Goal: Task Accomplishment & Management: Use online tool/utility

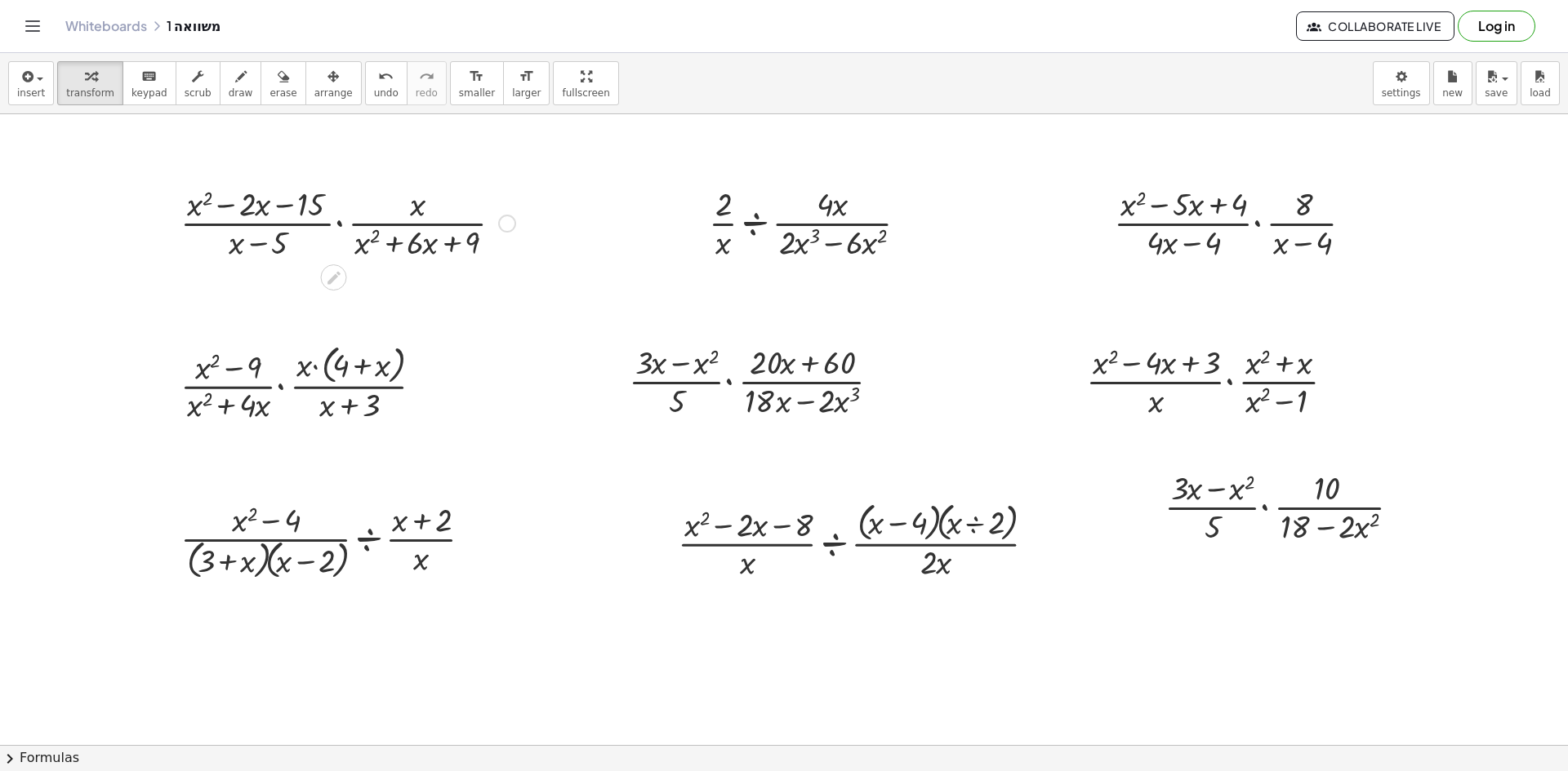
click at [508, 224] on div "Copied done" at bounding box center [507, 223] width 18 height 18
click at [597, 242] on span "Copy derivation as LaTeX" at bounding box center [607, 247] width 131 height 13
click at [512, 225] on div "Copied done" at bounding box center [507, 223] width 18 height 18
click at [595, 249] on span "Copy derivation as LaTeX" at bounding box center [607, 247] width 131 height 13
click at [505, 222] on div "Copied done" at bounding box center [507, 223] width 18 height 18
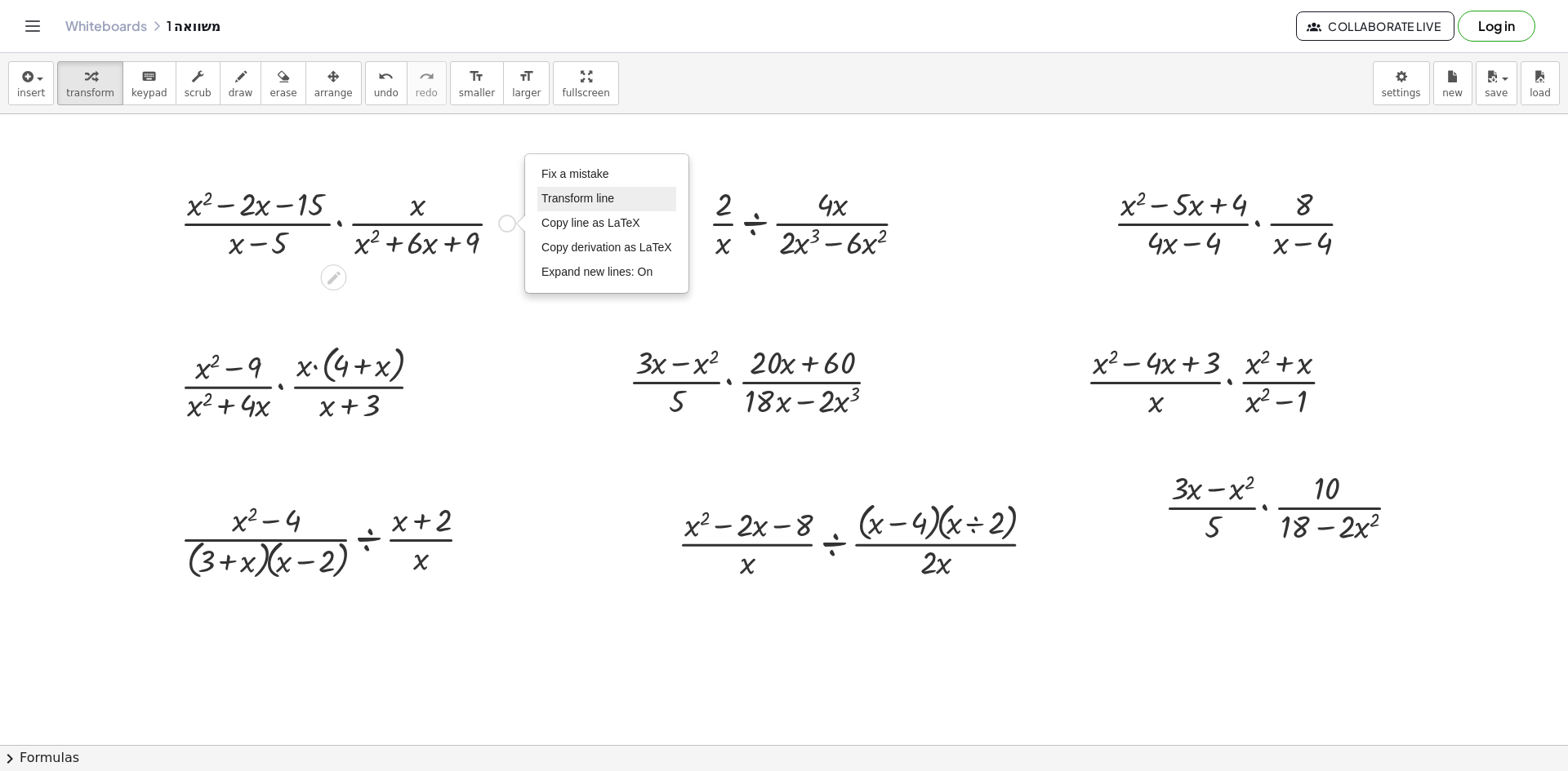
click at [583, 199] on span "Transform line" at bounding box center [578, 198] width 72 height 13
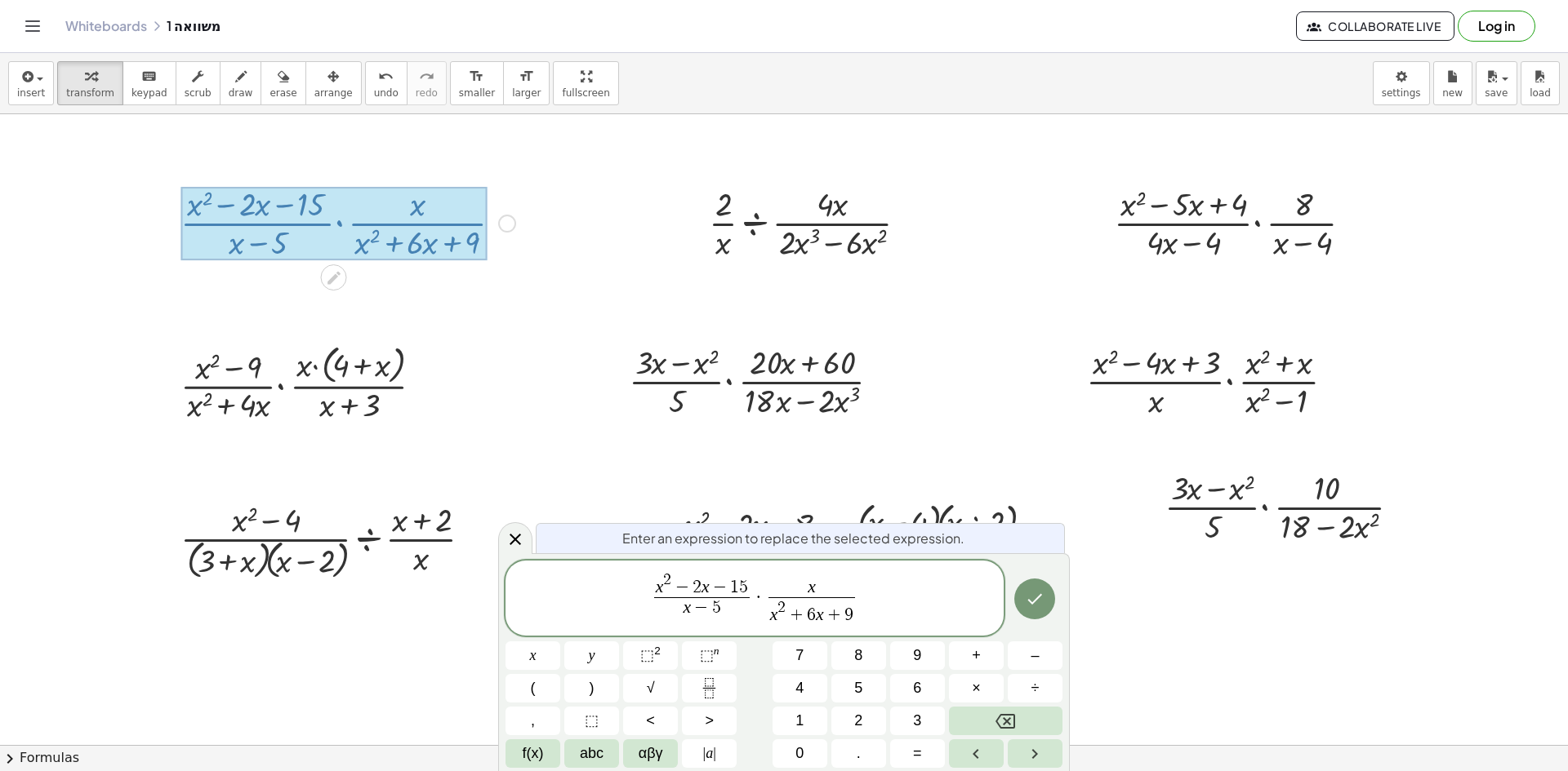
click at [523, 550] on div at bounding box center [515, 538] width 34 height 31
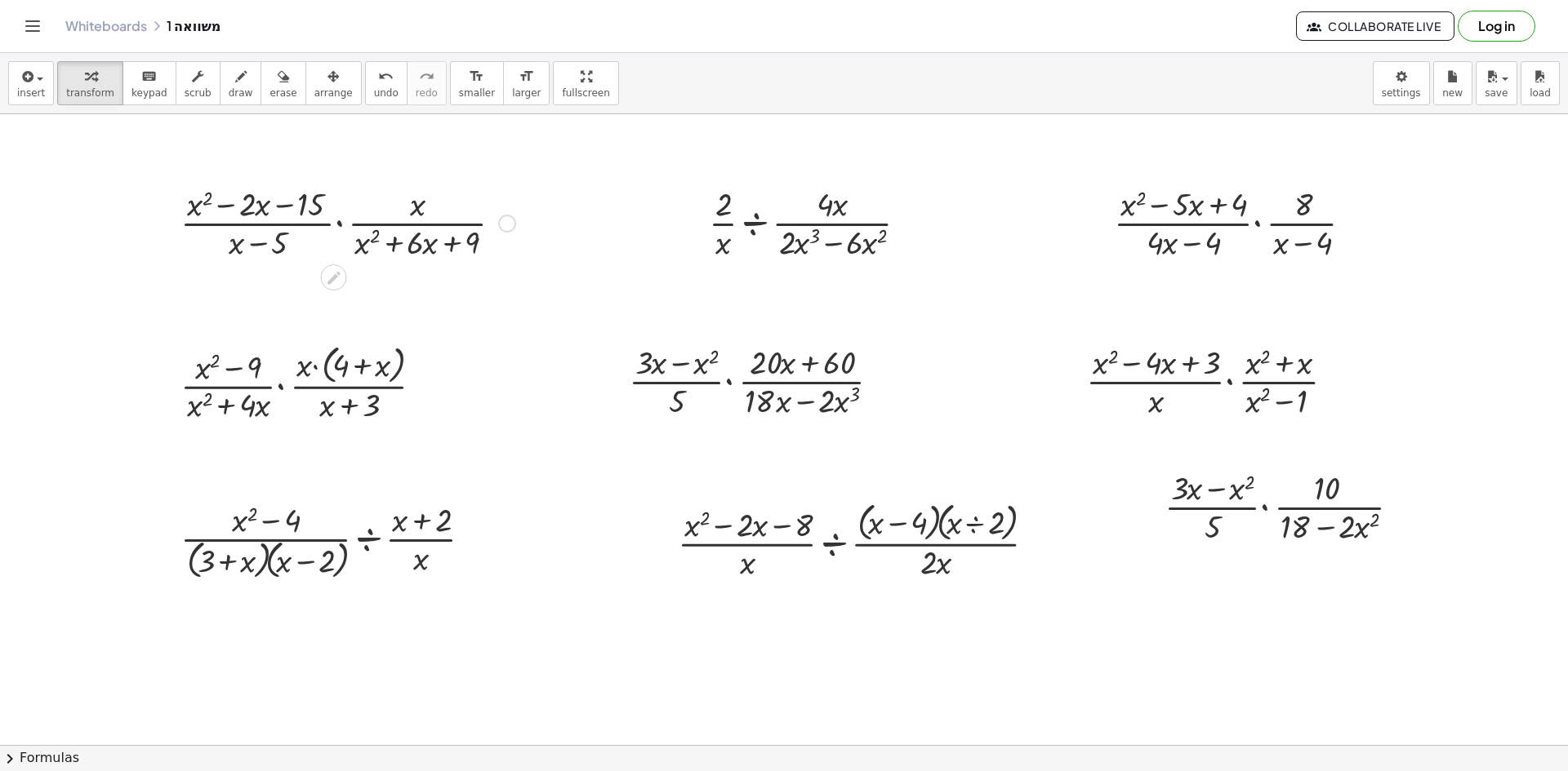
click at [505, 221] on div "Fix a mistake Transform line Copy line as LaTeX Copy derivation as LaTeX Expand…" at bounding box center [507, 223] width 18 height 18
click at [583, 176] on span "Fix a mistake" at bounding box center [575, 174] width 67 height 13
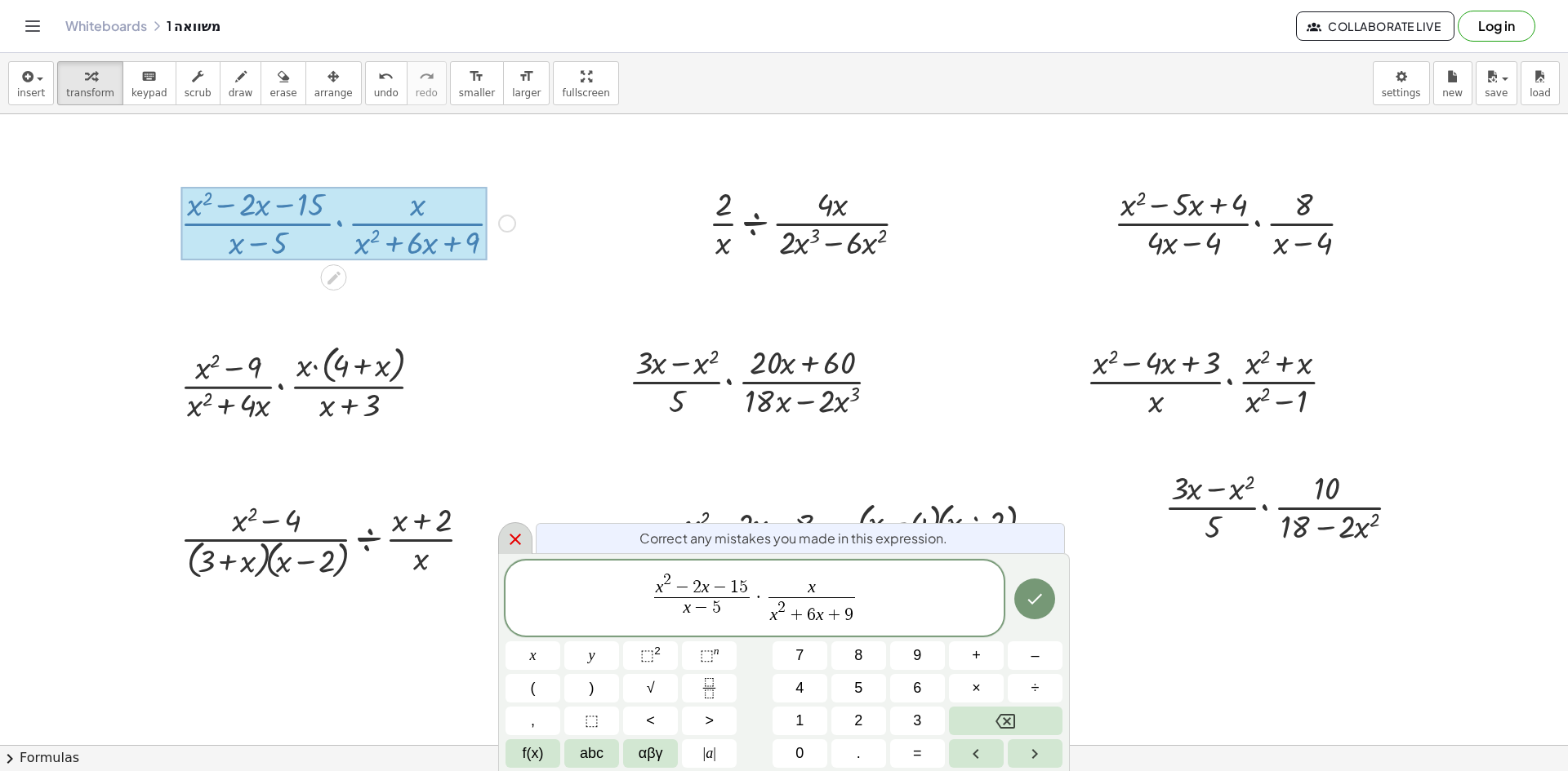
click at [514, 541] on icon at bounding box center [515, 540] width 11 height 11
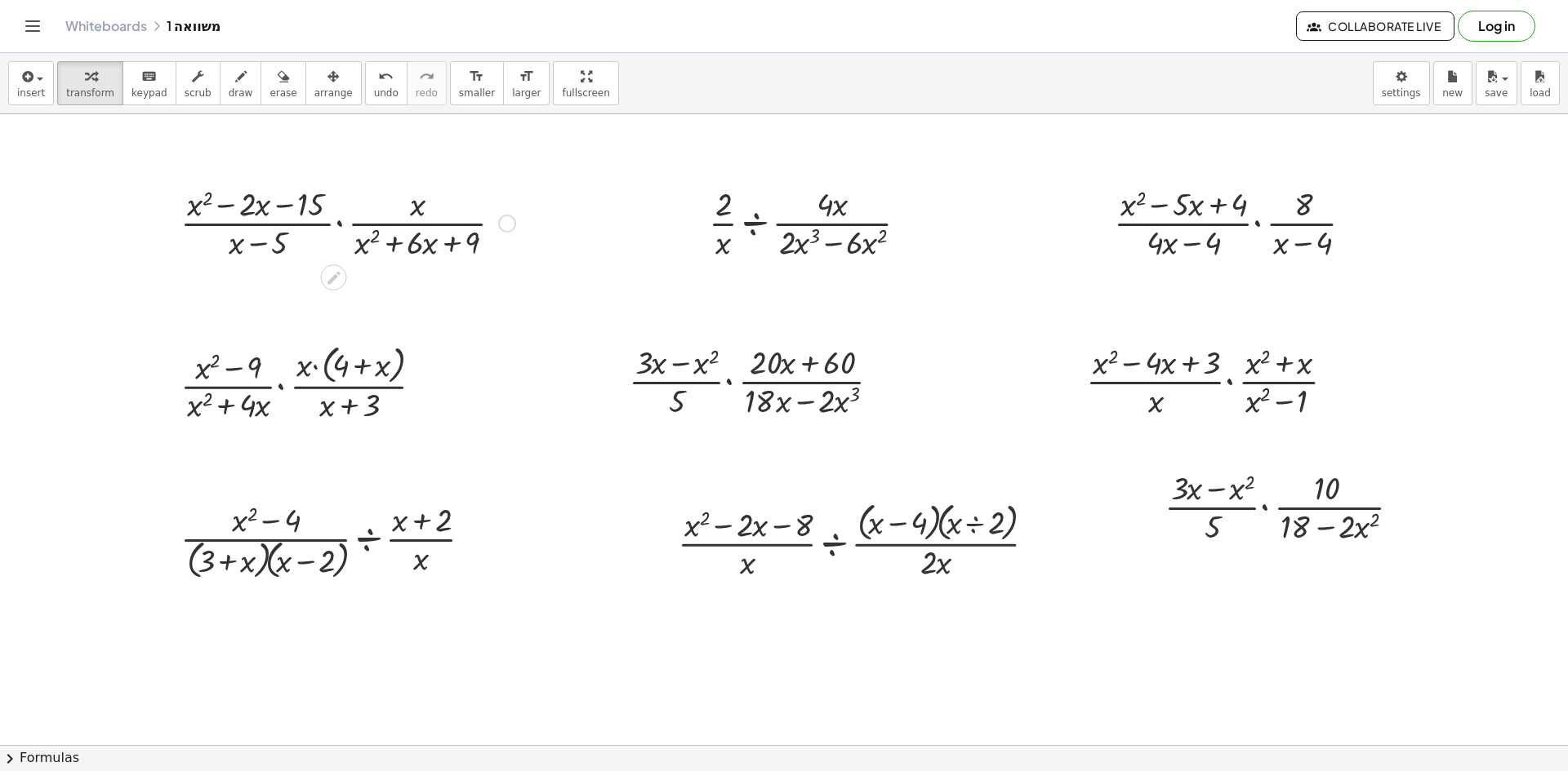
click at [514, 213] on div at bounding box center [347, 222] width 351 height 81
click at [510, 219] on div "Fix a mistake Transform line Copy line as LaTeX Copy derivation as LaTeX Expand…" at bounding box center [507, 223] width 18 height 18
click at [613, 254] on span "Copy derivation as LaTeX" at bounding box center [607, 247] width 131 height 13
click at [505, 222] on div "Copied done" at bounding box center [507, 223] width 18 height 18
click at [505, 223] on div "Fix a mistake Transform line Copy line as LaTeX Copy derivation as LaTeX Expand…" at bounding box center [507, 223] width 18 height 18
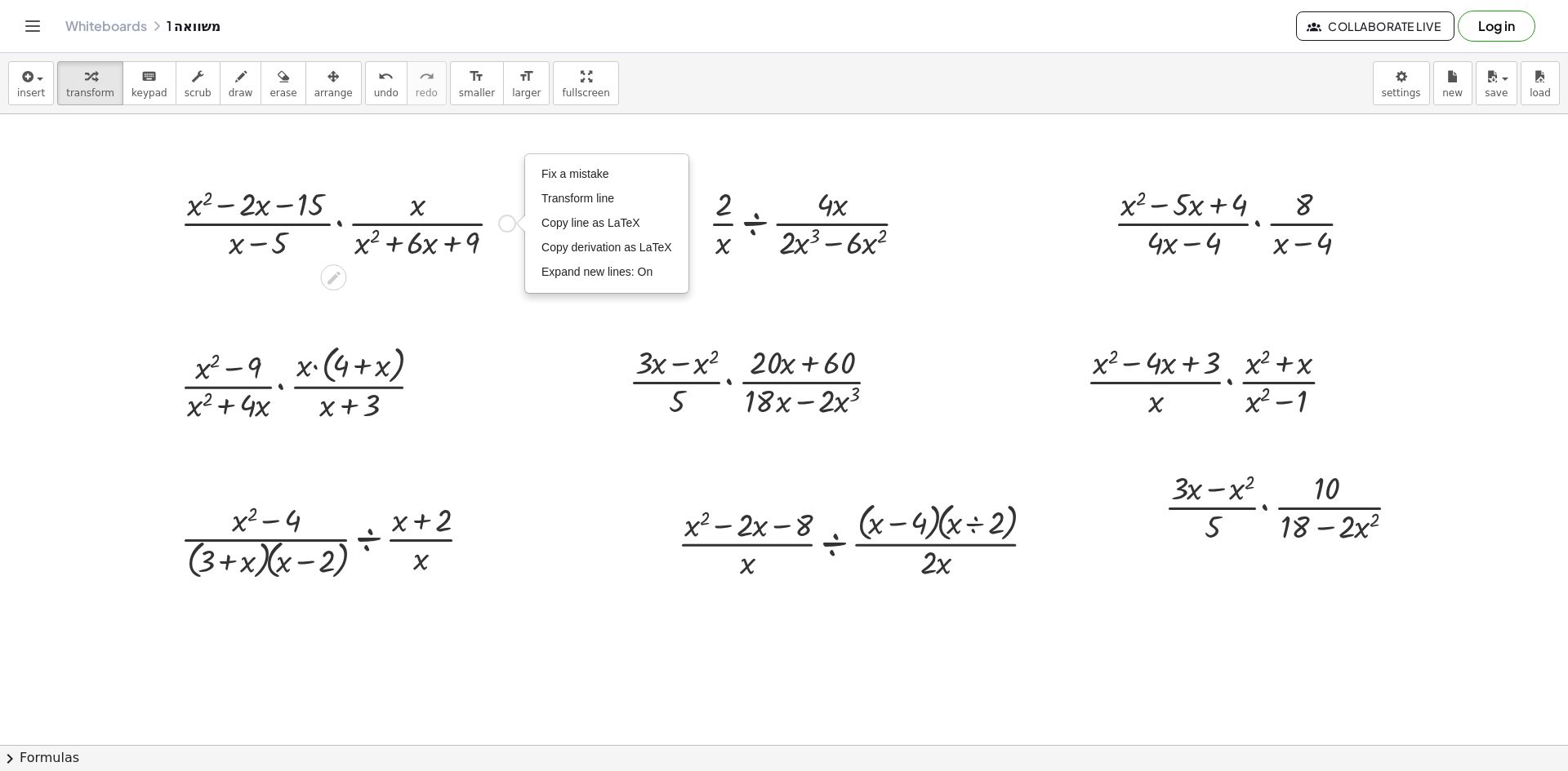
drag, startPoint x: 563, startPoint y: 226, endPoint x: 431, endPoint y: 256, distance: 135.4
click at [563, 229] on span "Copy line as LaTeX" at bounding box center [591, 223] width 99 height 13
click at [914, 228] on div "Copied done" at bounding box center [912, 223] width 18 height 18
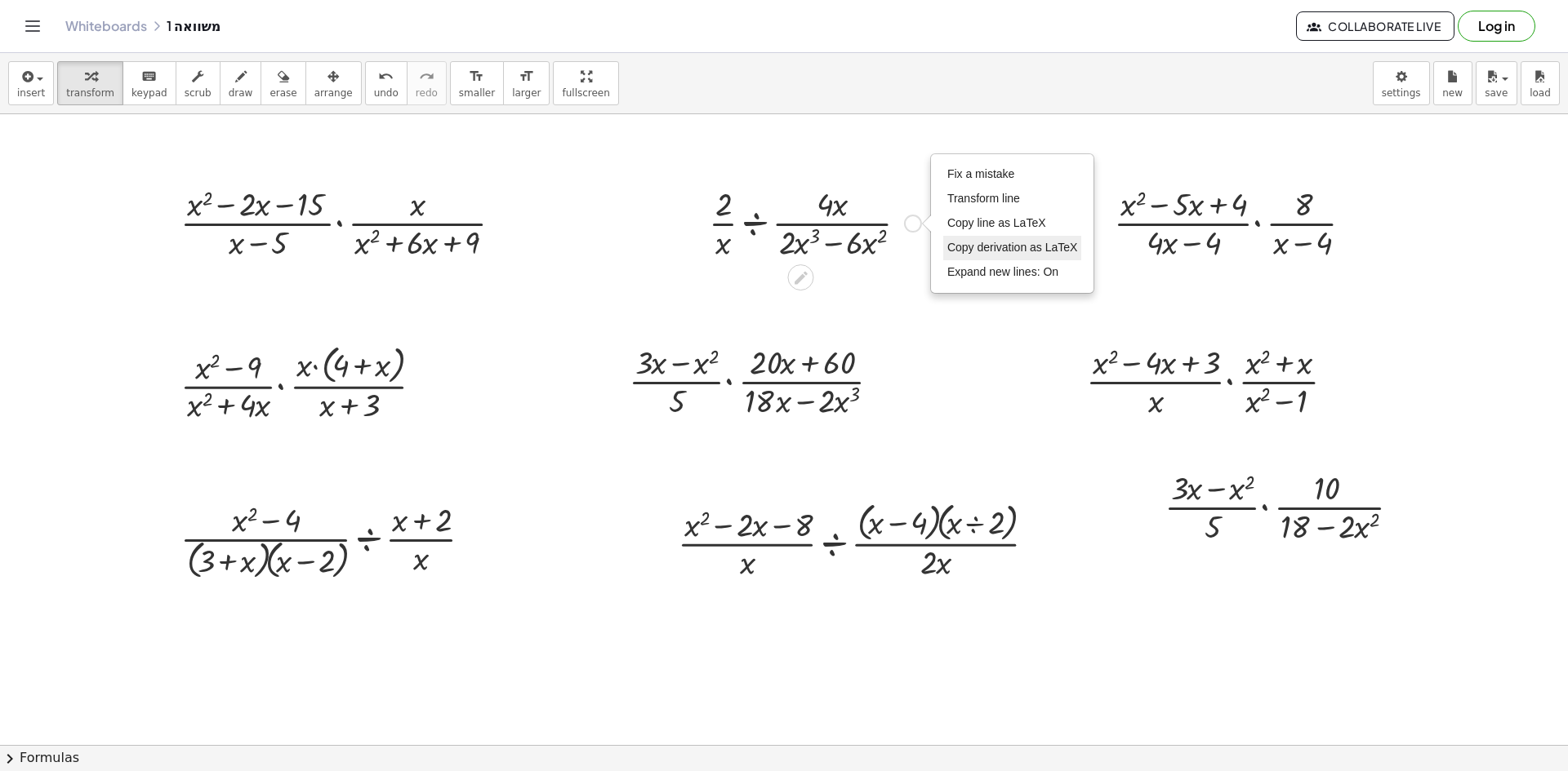
click at [994, 242] on span "Copy derivation as LaTeX" at bounding box center [1012, 247] width 131 height 13
click at [910, 225] on div "Copied done" at bounding box center [912, 223] width 18 height 18
click at [998, 226] on span "Copy line as LaTeX" at bounding box center [997, 223] width 99 height 13
click at [1363, 229] on div "Copied done" at bounding box center [1358, 223] width 18 height 18
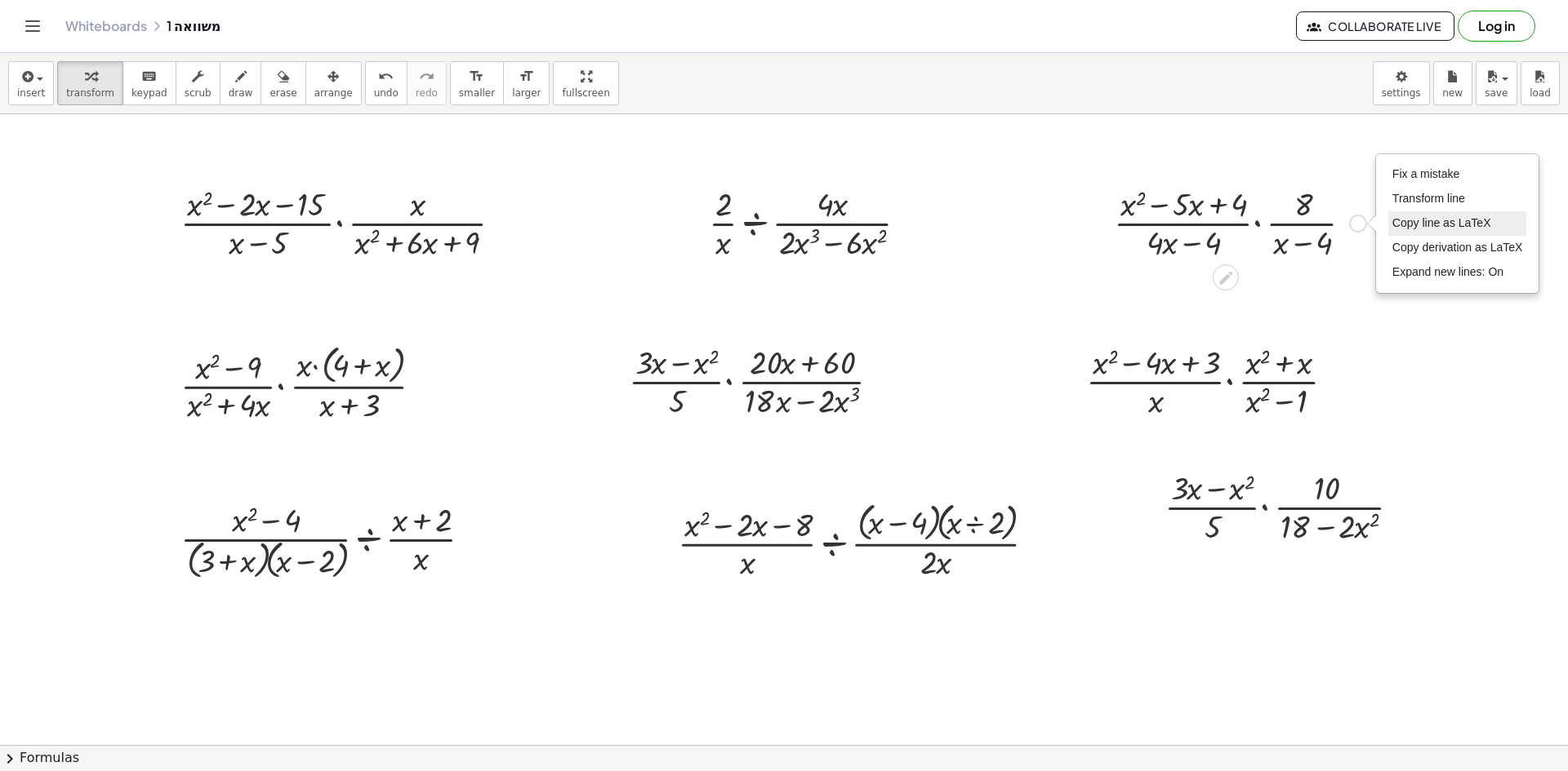
click at [1433, 229] on span "Copy line as LaTeX" at bounding box center [1441, 223] width 99 height 13
click at [424, 382] on div "Copied done" at bounding box center [427, 384] width 18 height 18
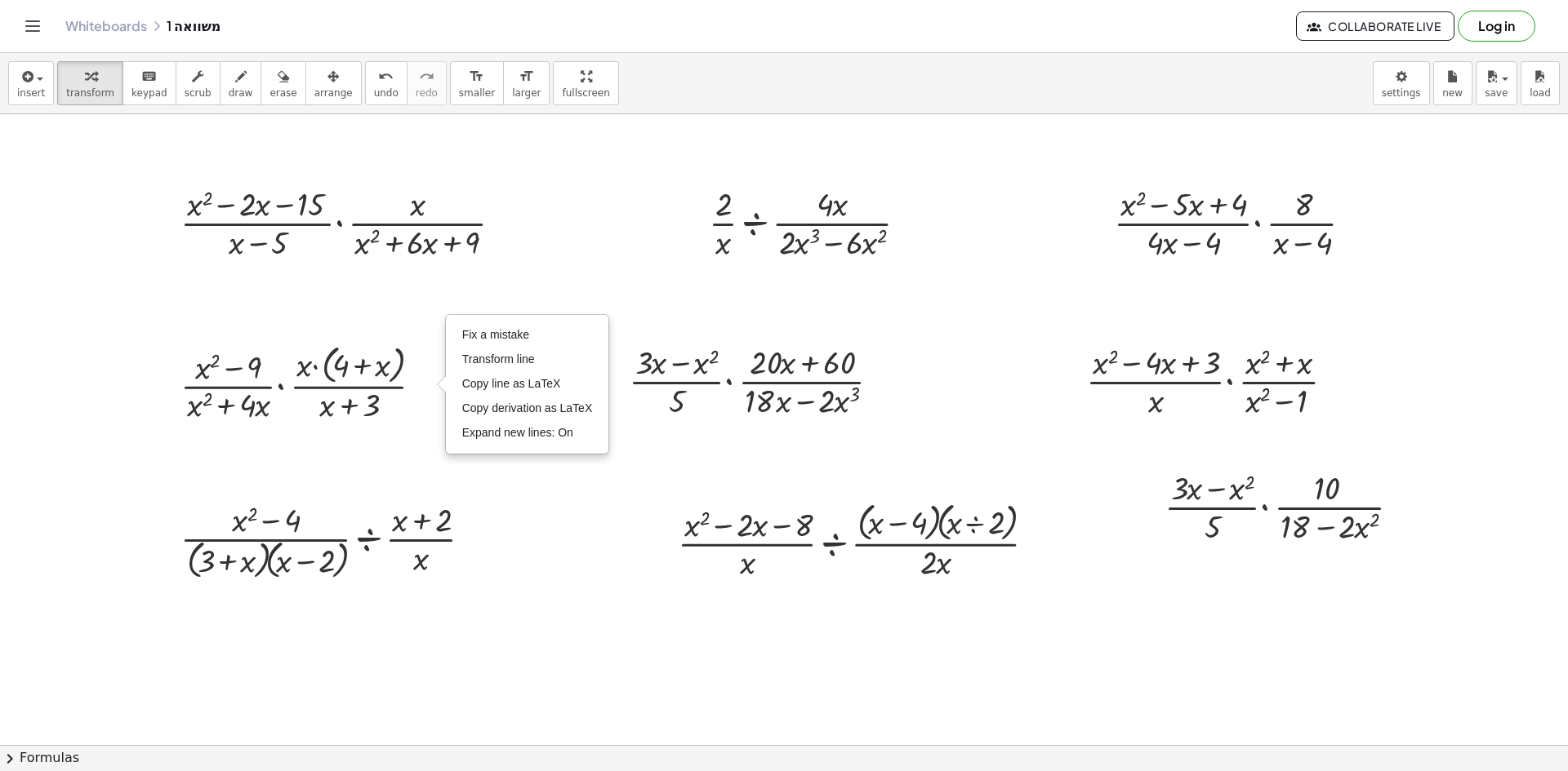
click at [419, 383] on div "Fix a mistake Transform line Copy line as LaTeX Copy derivation as LaTeX Expand…" at bounding box center [427, 384] width 18 height 18
click at [530, 388] on span "Copy line as LaTeX" at bounding box center [511, 383] width 99 height 13
click at [883, 384] on div "Copied done" at bounding box center [884, 381] width 18 height 18
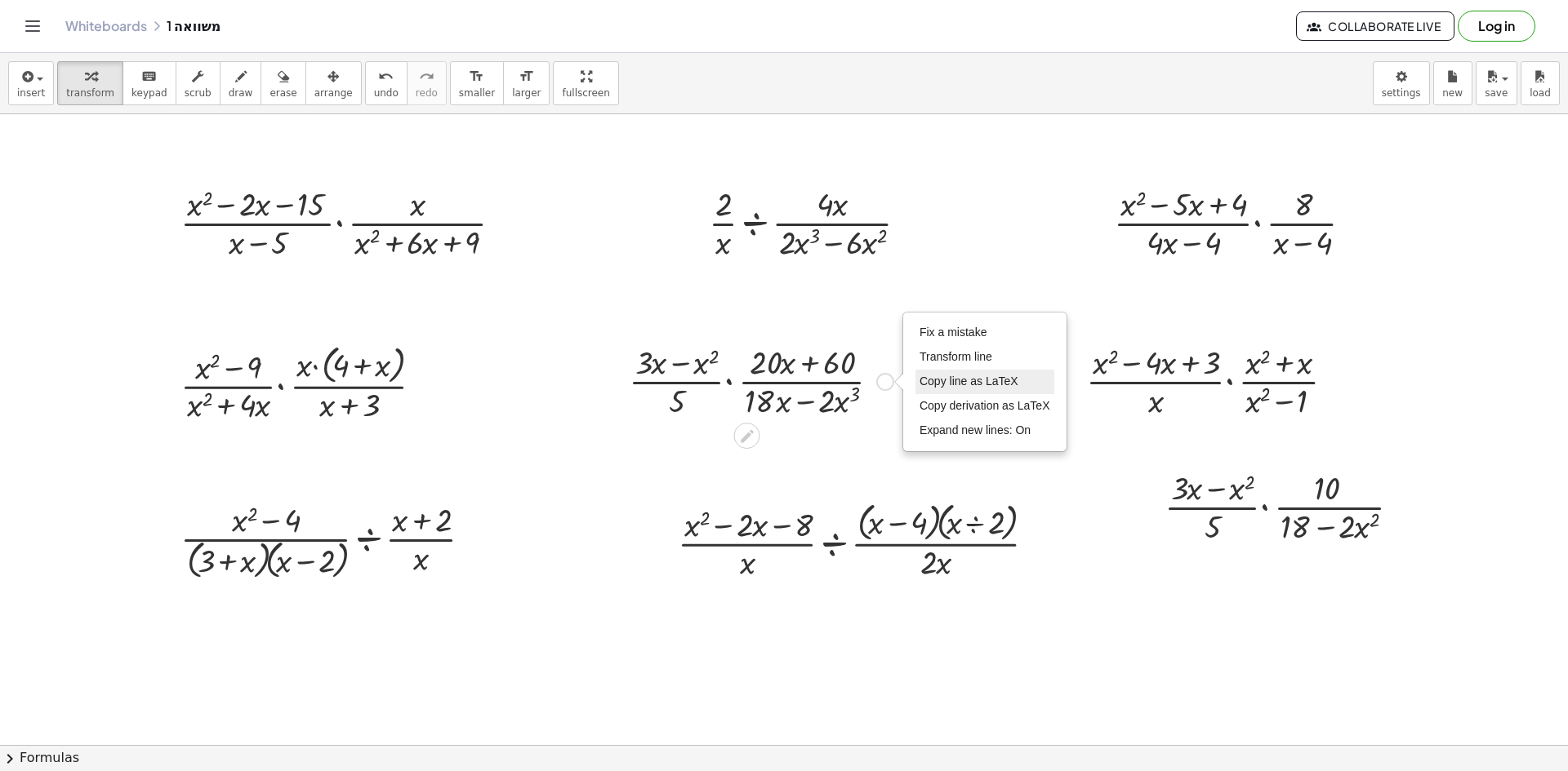
click at [970, 388] on span "Copy line as LaTeX" at bounding box center [969, 381] width 99 height 13
click at [473, 537] on div "Copied done" at bounding box center [476, 541] width 18 height 18
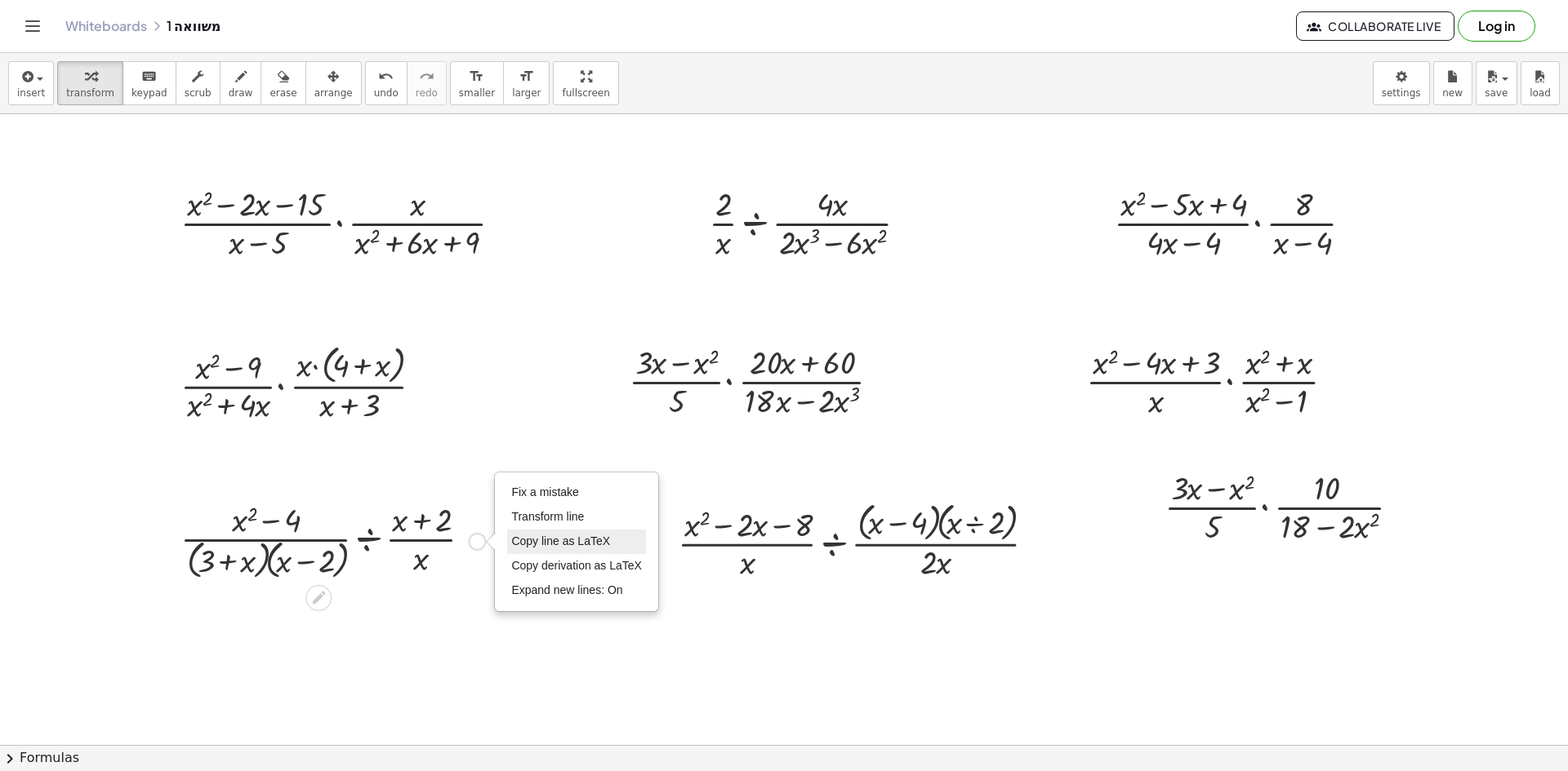
click at [576, 546] on span "Copy line as LaTeX" at bounding box center [560, 541] width 99 height 13
click at [1045, 540] on div "Copied done" at bounding box center [1040, 541] width 18 height 18
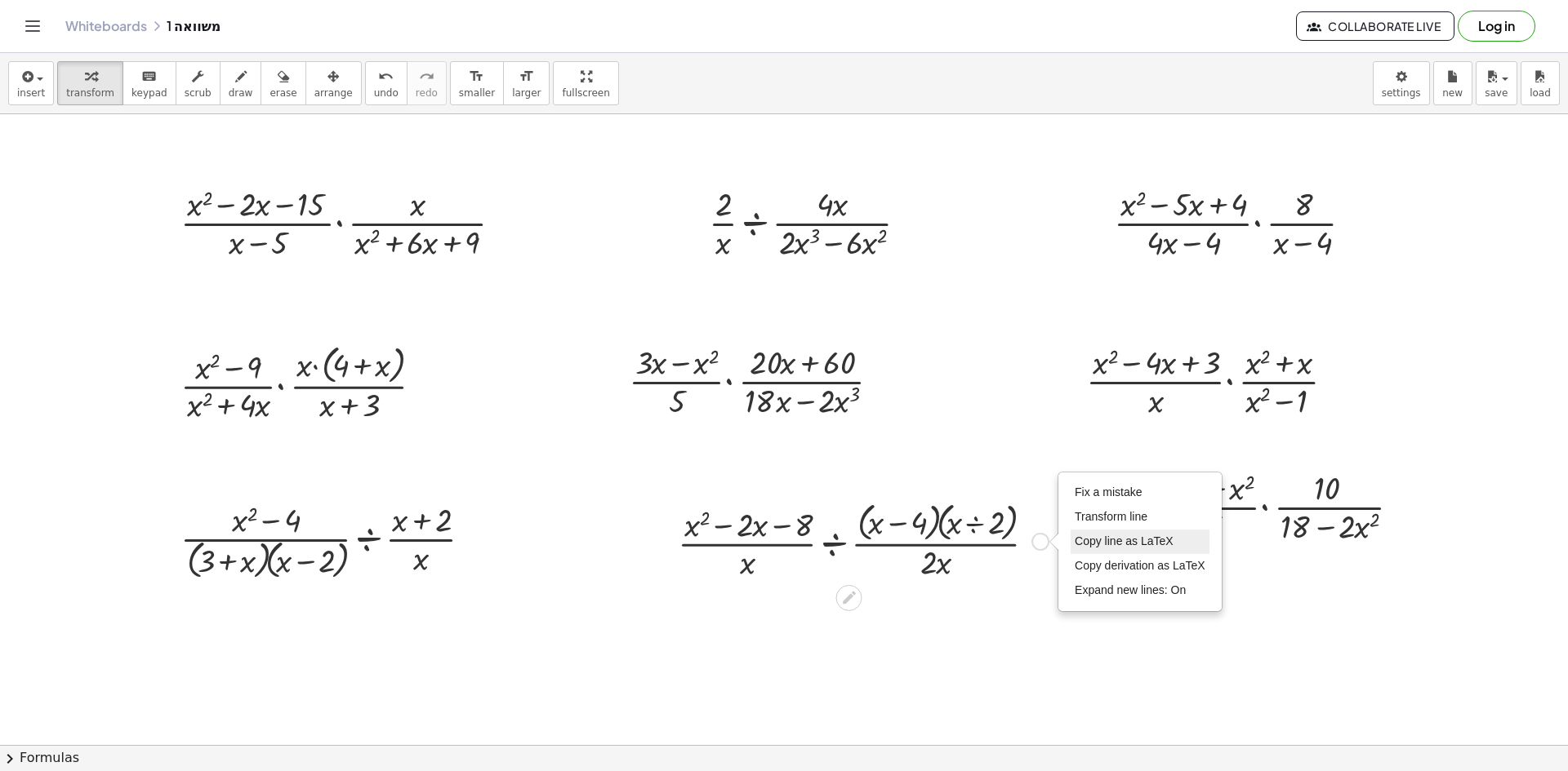
click at [1115, 546] on span "Copy line as LaTeX" at bounding box center [1123, 541] width 99 height 13
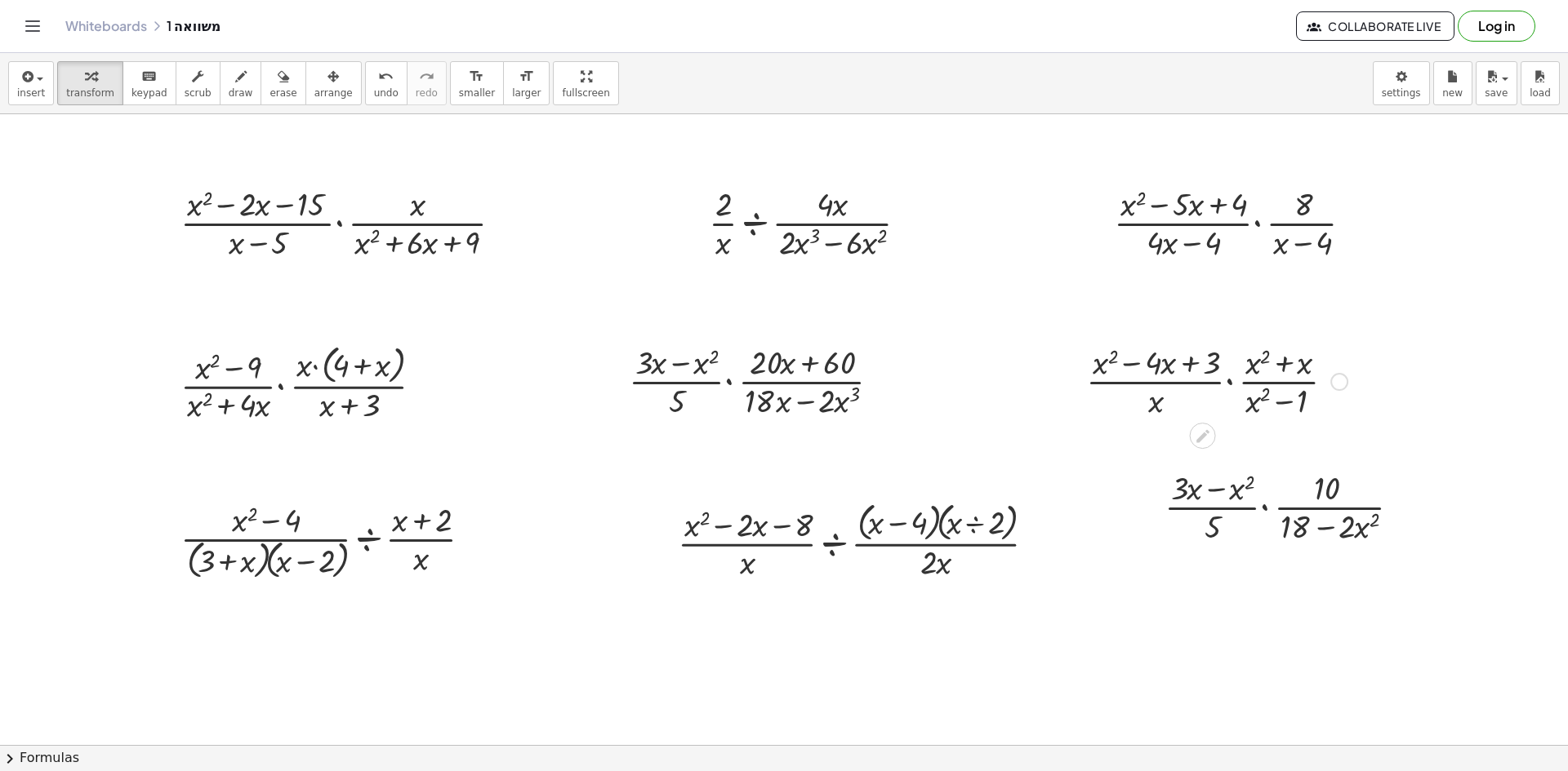
click at [1339, 382] on div "Copied done" at bounding box center [1338, 381] width 18 height 18
click at [1426, 404] on span "Copy derivation as LaTeX" at bounding box center [1438, 405] width 131 height 13
click at [1337, 381] on div "Copied done" at bounding box center [1338, 381] width 18 height 18
click at [1412, 381] on span "Copy line as LaTeX" at bounding box center [1423, 381] width 99 height 13
click at [1408, 510] on div "Copied done" at bounding box center [1405, 507] width 18 height 18
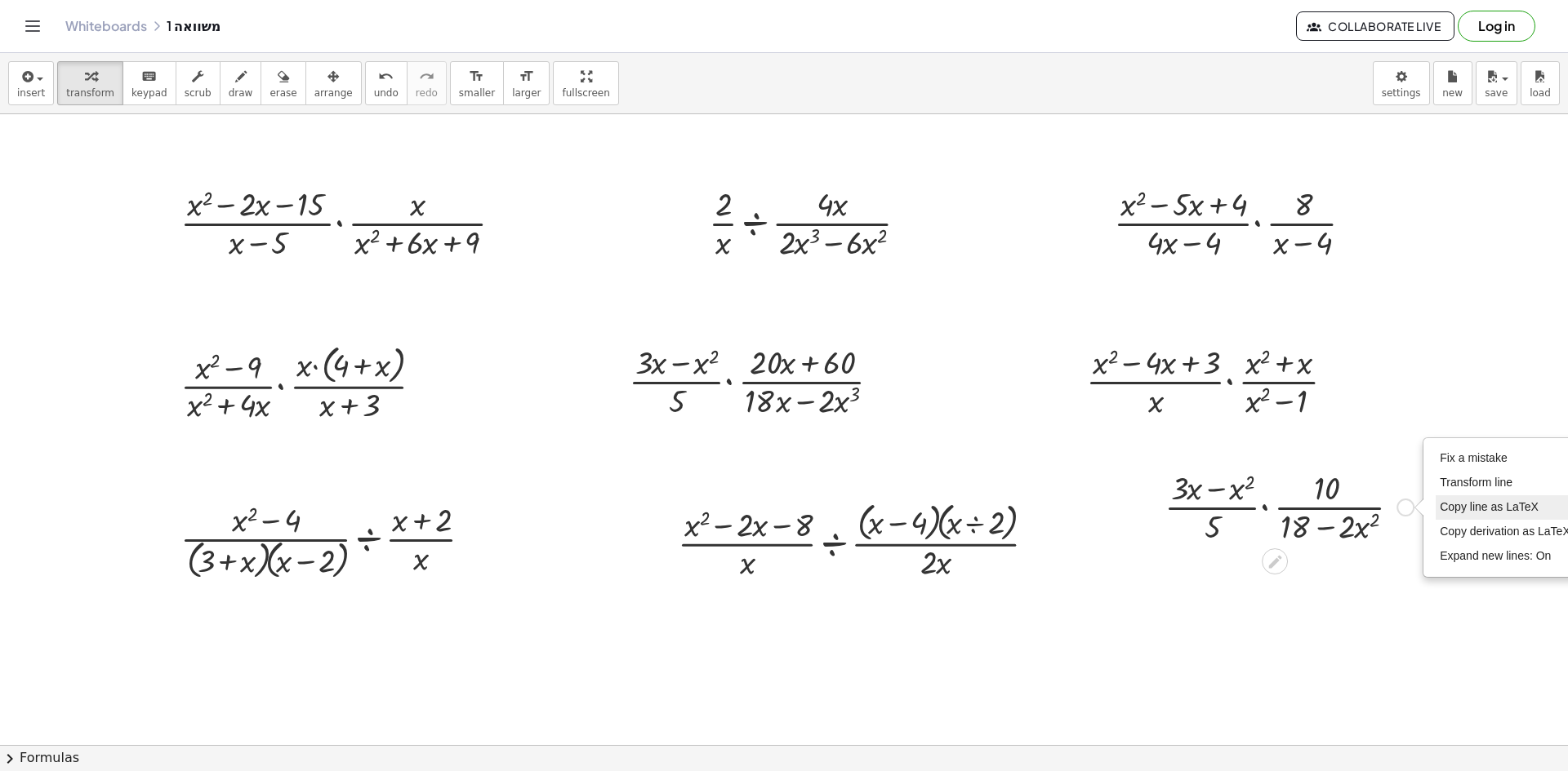
click at [1488, 512] on span "Copy line as LaTeX" at bounding box center [1488, 506] width 99 height 13
